Goal: Navigation & Orientation: Find specific page/section

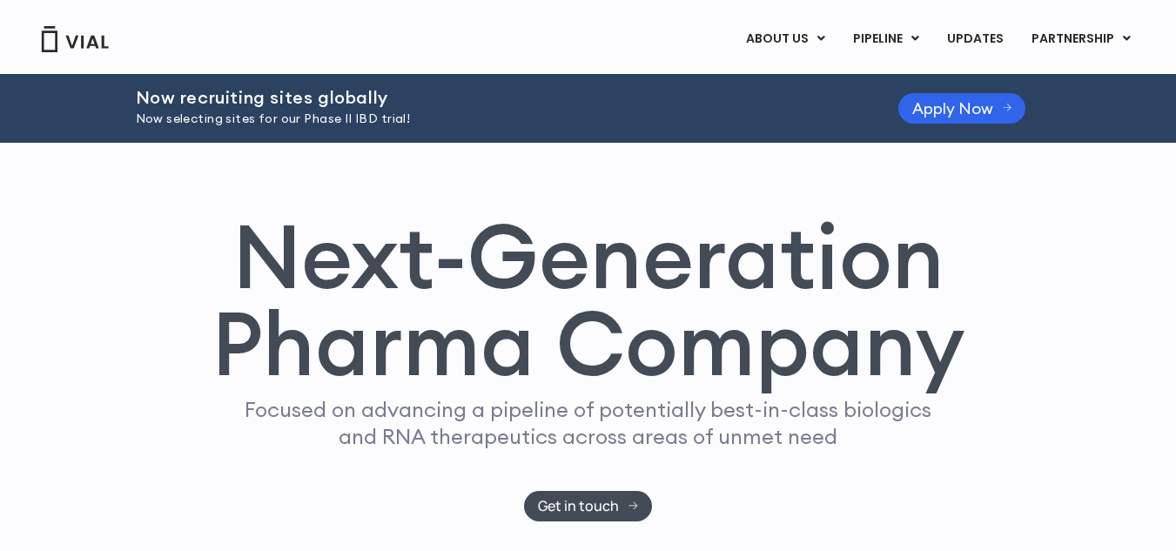
click at [111, 46] on div "ABOUT US ABOUT US CAREERS CONTACT US PIPELINE TL1A HLE PHASE 2 INHBE/ACTIVIN E …" at bounding box center [588, 39] width 1114 height 30
click at [93, 44] on img at bounding box center [75, 39] width 70 height 26
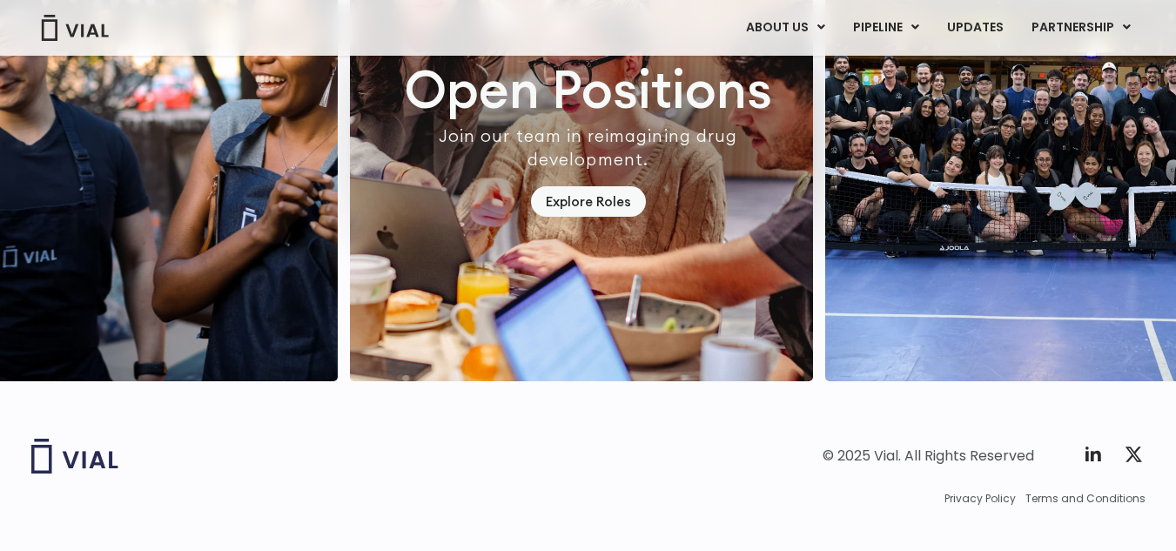
scroll to position [5207, 0]
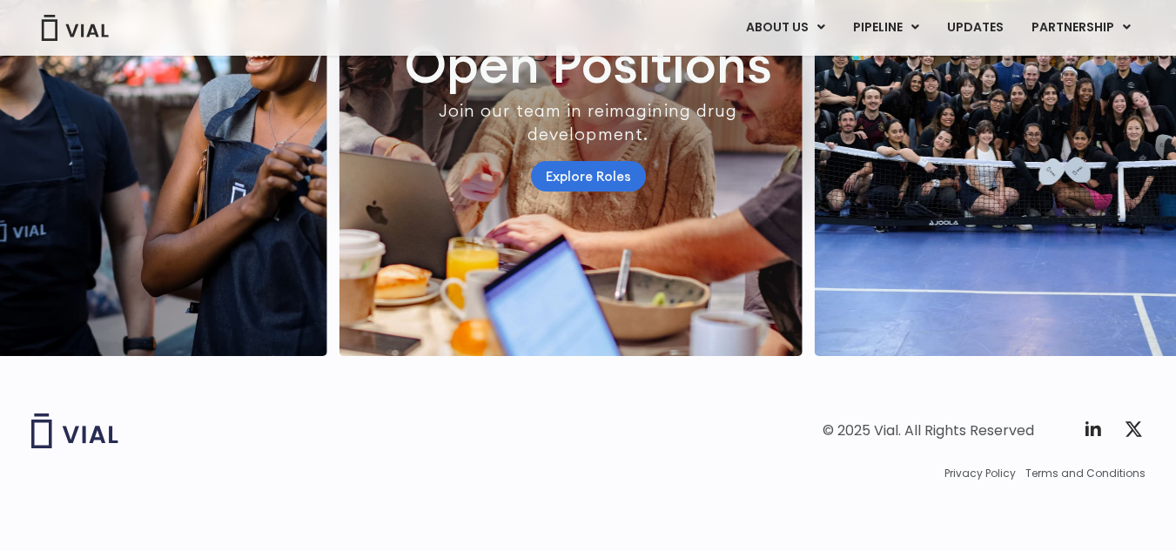
click at [610, 169] on link "Explore Roles" at bounding box center [588, 176] width 115 height 30
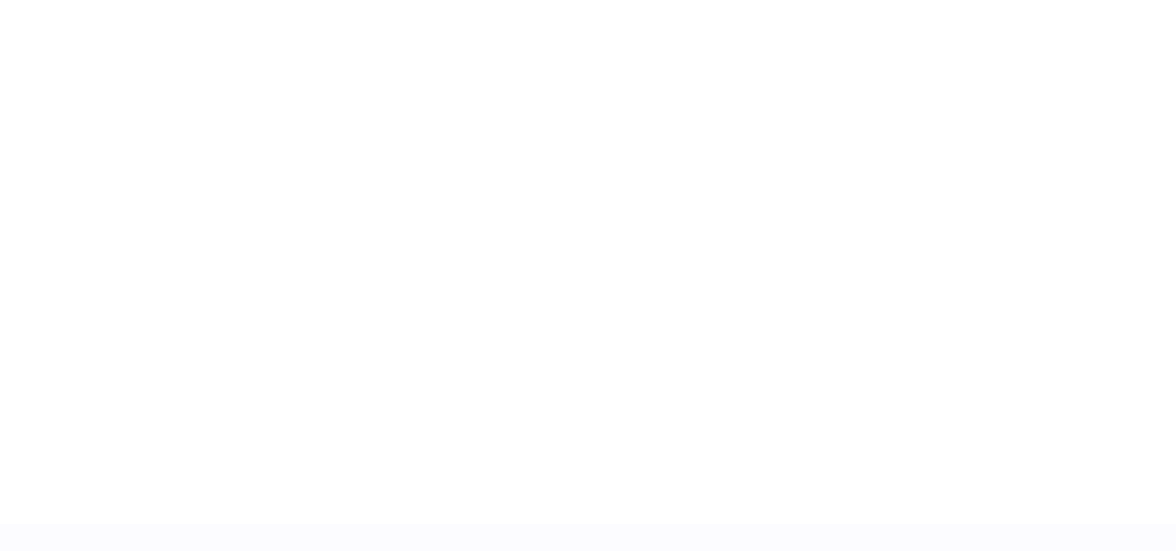
scroll to position [2721, 0]
